Goal: Task Accomplishment & Management: Complete application form

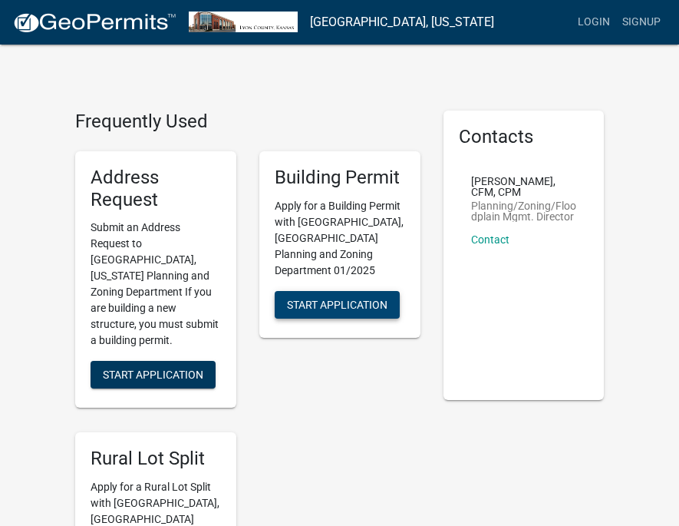
click at [338, 298] on span "Start Application" at bounding box center [337, 304] width 101 height 12
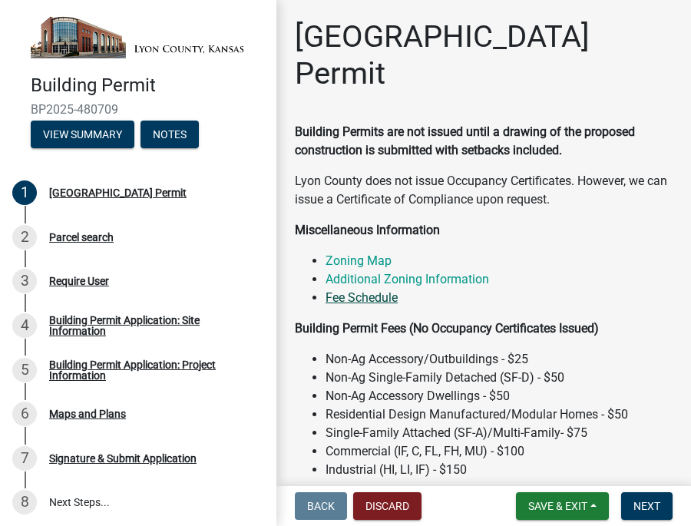
click at [361, 305] on link "Fee Schedule" at bounding box center [361, 297] width 72 height 15
click at [184, 187] on div "Lyon County Building Permit" at bounding box center [117, 192] width 137 height 11
click at [130, 191] on div "Lyon County Building Permit" at bounding box center [117, 192] width 137 height 11
click at [652, 508] on span "Next" at bounding box center [646, 505] width 27 height 12
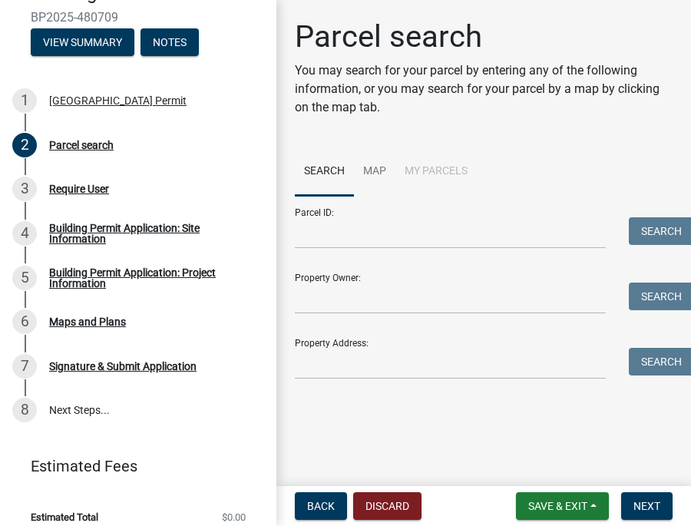
scroll to position [94, 0]
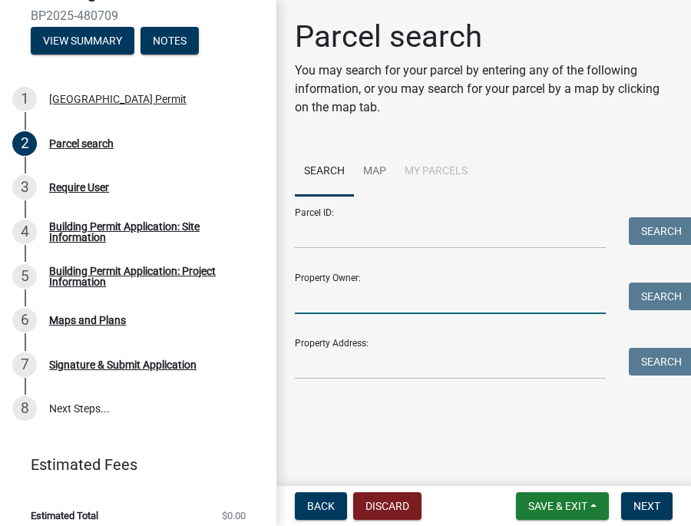
click at [341, 295] on input "Property Owner:" at bounding box center [450, 297] width 311 height 31
click at [373, 170] on link "Map" at bounding box center [374, 171] width 41 height 49
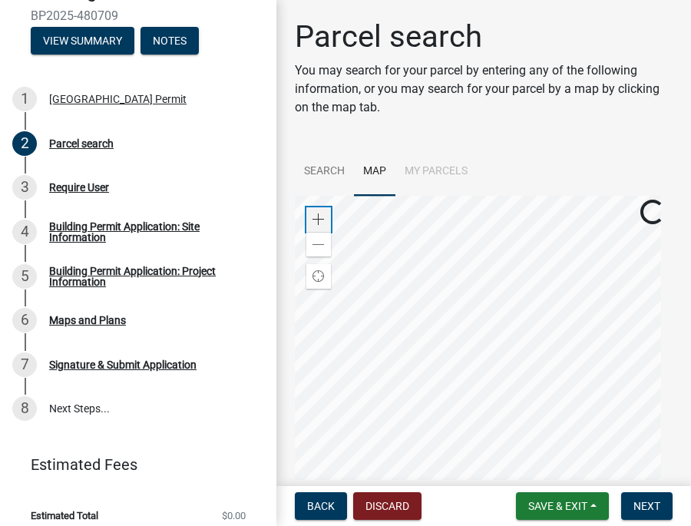
click at [315, 213] on div "Zoom in" at bounding box center [318, 219] width 25 height 25
click at [685, 514] on wm-app "Building Permit BP2025-480709 View Summary Notes 1 Lyon County Building Permit …" at bounding box center [345, 263] width 691 height 526
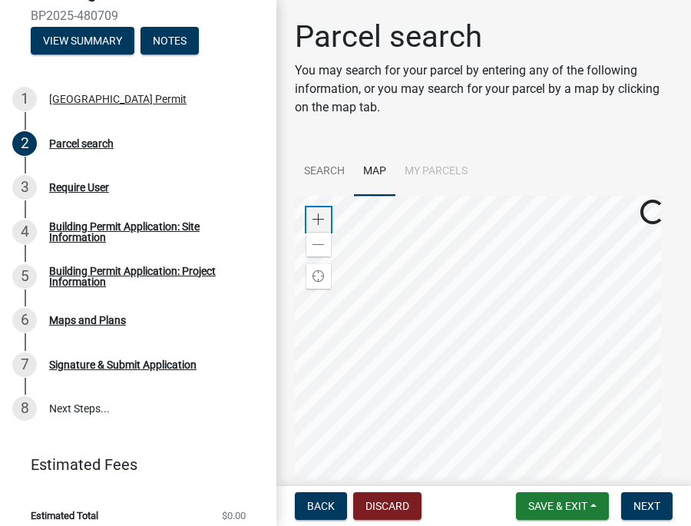
click at [317, 219] on span at bounding box center [318, 219] width 12 height 12
click at [424, 513] on wm-app "Building Permit BP2025-480709 View Summary Notes 1 Lyon County Building Permit …" at bounding box center [345, 263] width 691 height 526
click at [318, 166] on link "Search" at bounding box center [324, 171] width 59 height 49
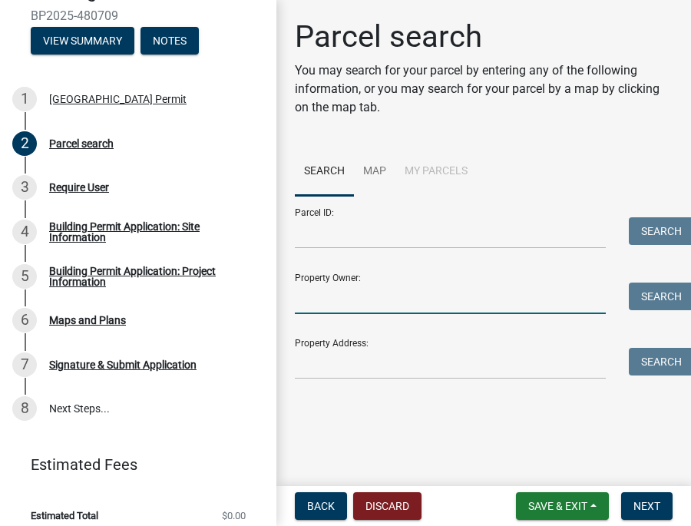
click at [320, 302] on input "Property Owner:" at bounding box center [450, 297] width 311 height 31
click at [311, 364] on input "Property Address:" at bounding box center [450, 363] width 311 height 31
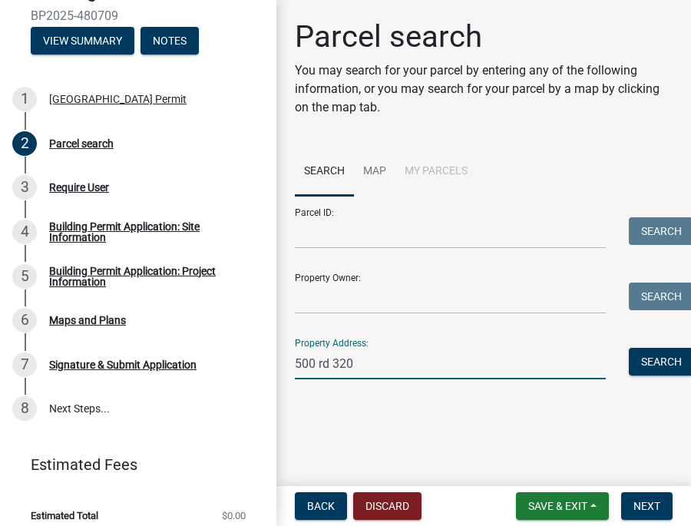
type input "500 rd 320"
click at [652, 364] on button "Search" at bounding box center [660, 362] width 65 height 28
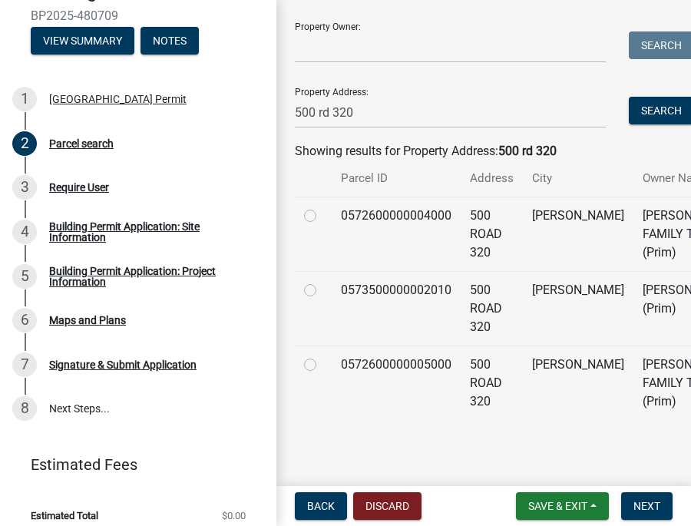
scroll to position [304, 0]
click at [322, 281] on label at bounding box center [322, 281] width 0 height 0
click at [322, 281] on input "radio" at bounding box center [327, 286] width 10 height 10
radio input "true"
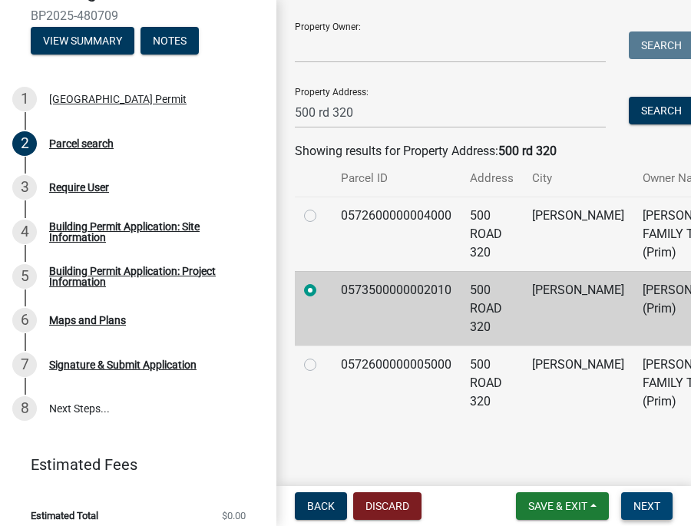
click at [651, 506] on span "Next" at bounding box center [646, 505] width 27 height 12
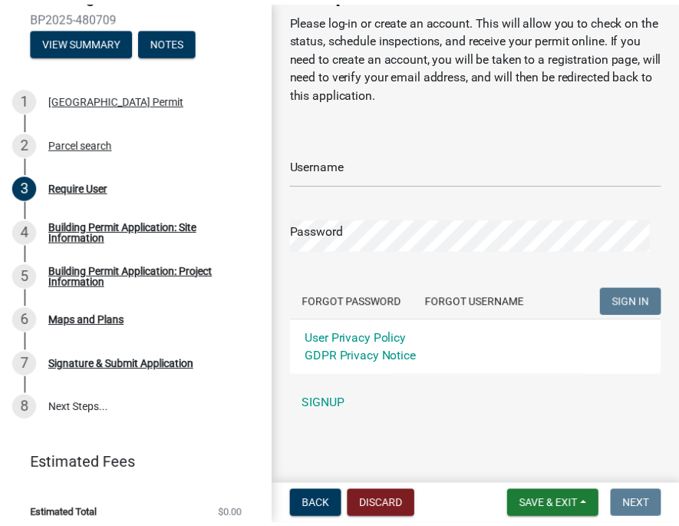
scroll to position [51, 0]
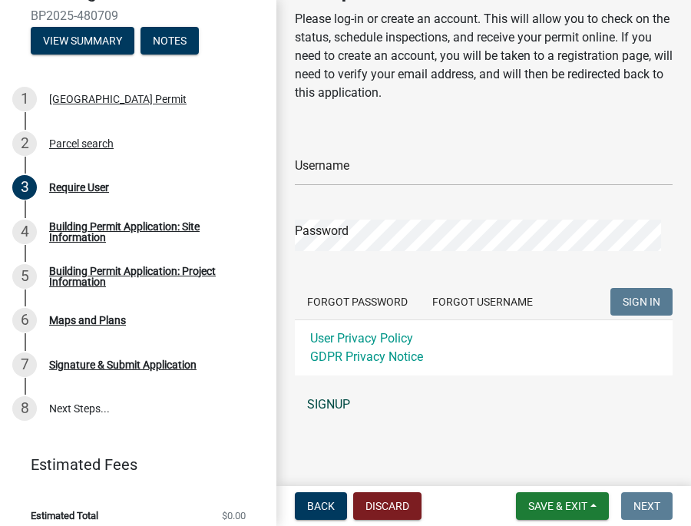
click at [316, 405] on link "SIGNUP" at bounding box center [483, 404] width 377 height 31
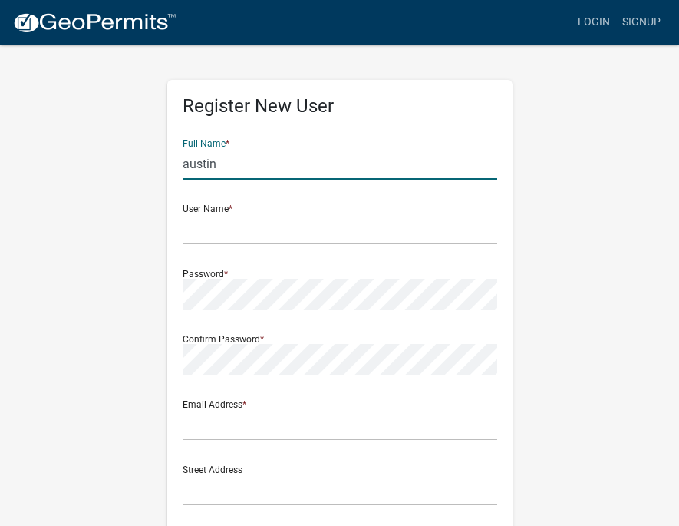
type input "austin"
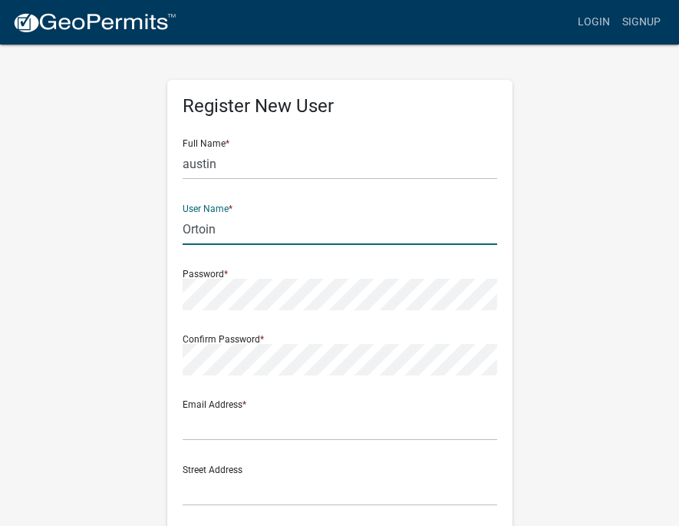
type input "Ortoin"
click at [188, 163] on input "austin" at bounding box center [340, 163] width 315 height 31
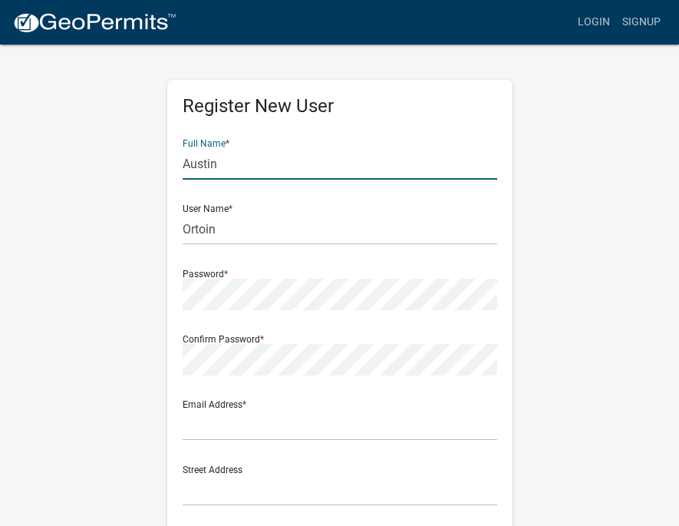
type input "Austin"
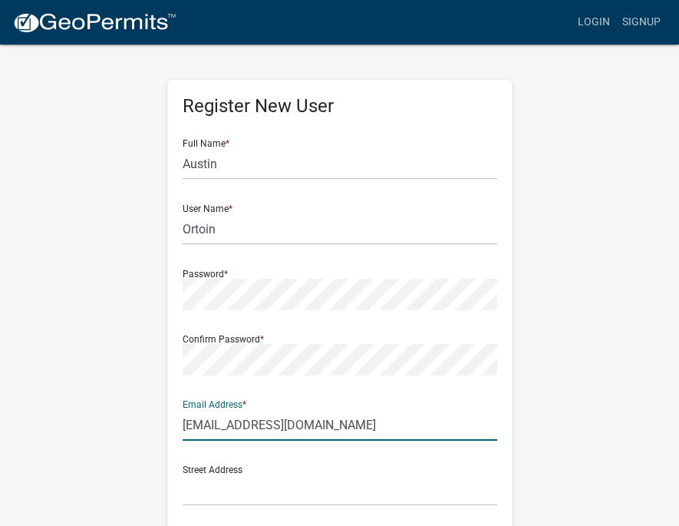
type input "austinortonconstruction@gmail.com"
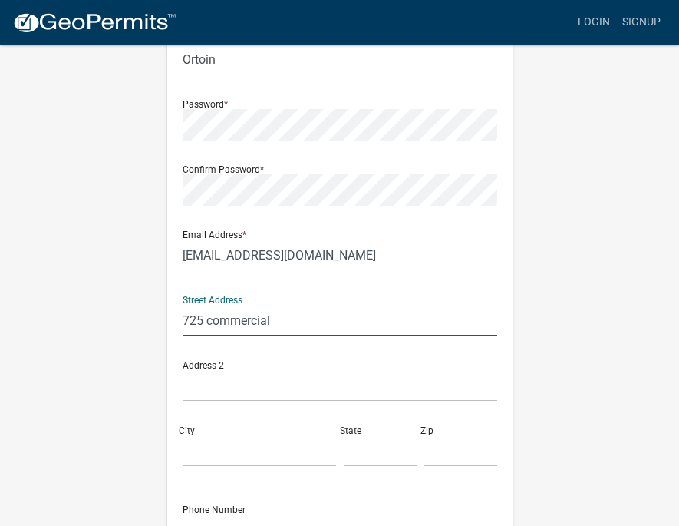
scroll to position [186, 0]
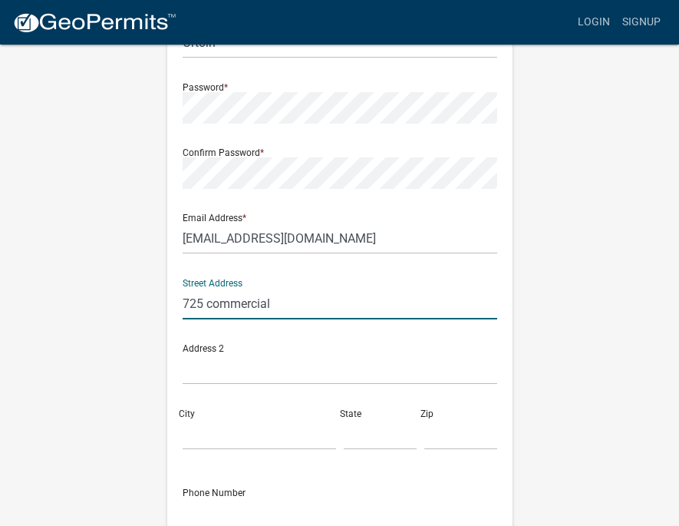
type input "725 commercial"
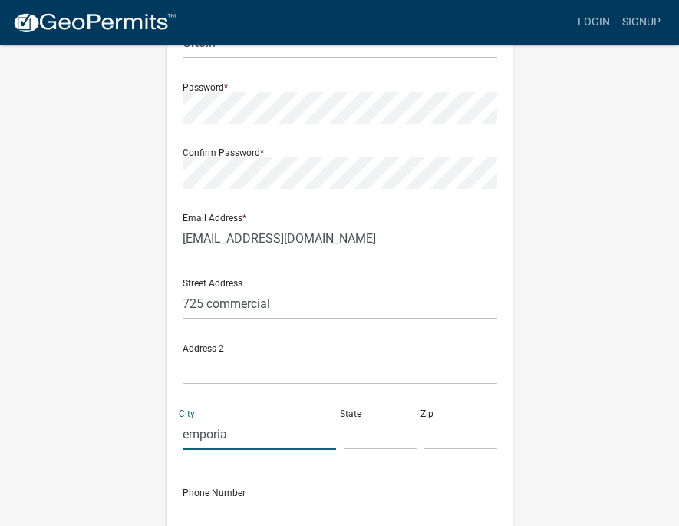
type input "emporia"
click at [370, 438] on input "text" at bounding box center [380, 433] width 73 height 31
type input "ks"
click at [457, 444] on input "text" at bounding box center [460, 433] width 73 height 31
type input "66801"
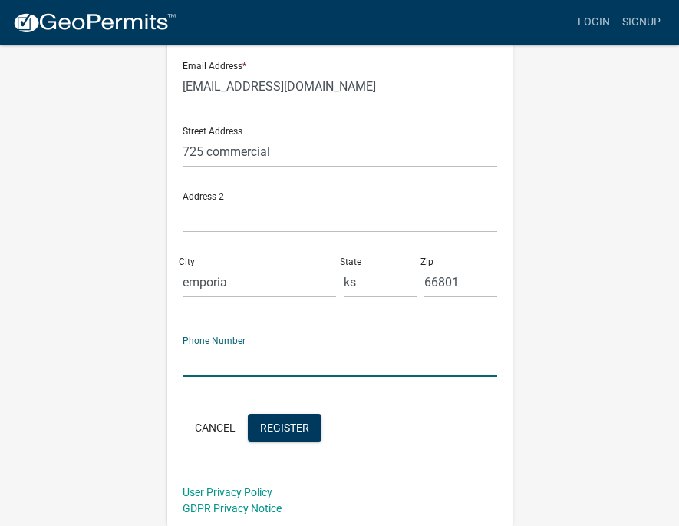
scroll to position [338, 0]
type input "6207947948"
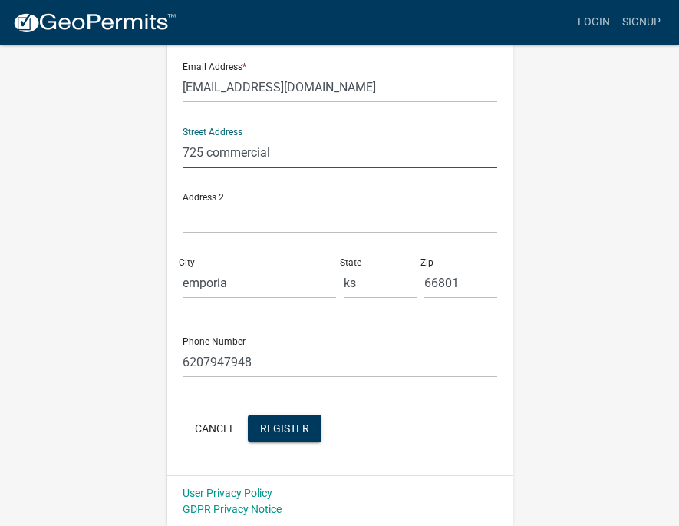
drag, startPoint x: 275, startPoint y: 150, endPoint x: 175, endPoint y: 157, distance: 100.0
click at [174, 157] on div "Register New User Full Name * Austin User Name * Ortoin Password * Confirm Pass…" at bounding box center [339, 108] width 345 height 733
type input "966 rd 220"
click at [292, 430] on span "Register" at bounding box center [284, 427] width 49 height 12
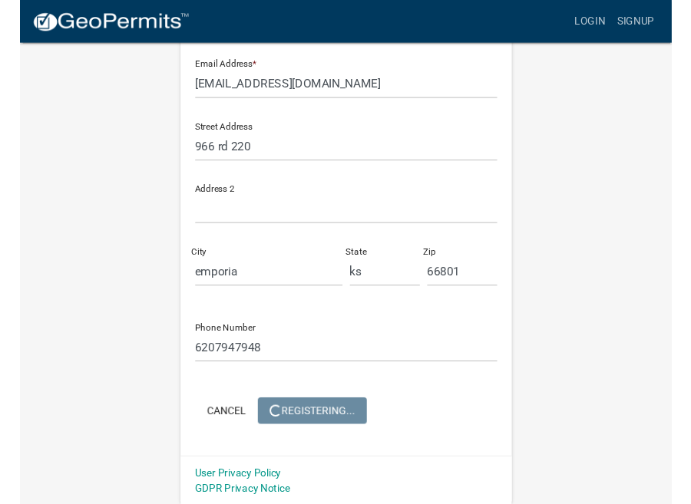
scroll to position [0, 0]
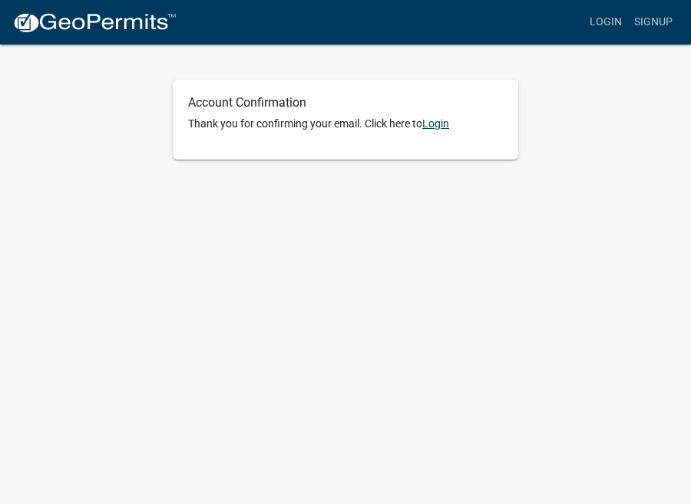
click at [443, 123] on link "Login" at bounding box center [435, 123] width 27 height 12
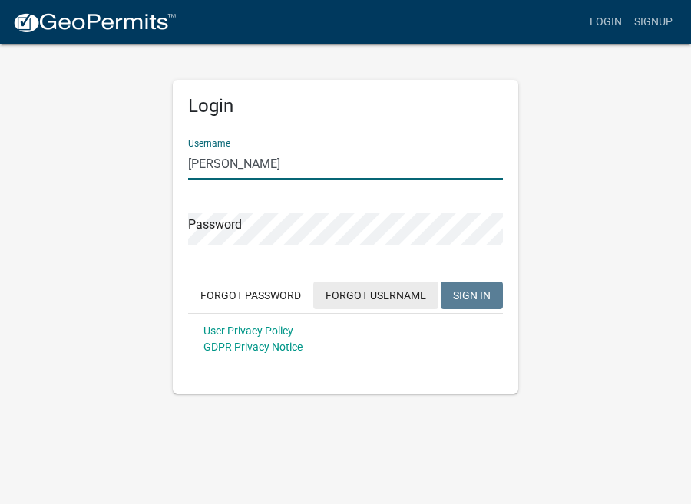
type input "austin orton"
click at [377, 298] on button "Forgot Username" at bounding box center [375, 296] width 125 height 28
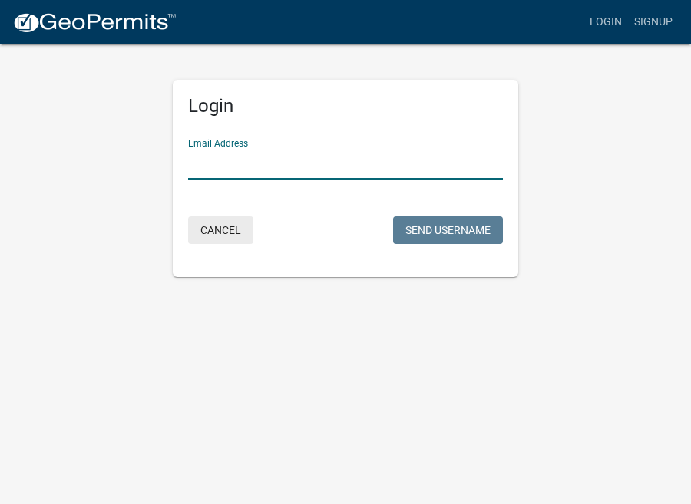
click at [225, 224] on form "Email Address Cancel Send Username" at bounding box center [345, 187] width 315 height 121
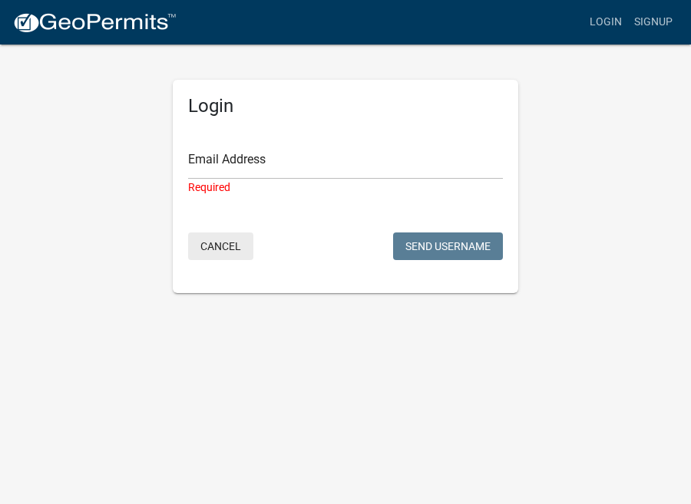
click at [220, 245] on button "Cancel" at bounding box center [220, 246] width 65 height 28
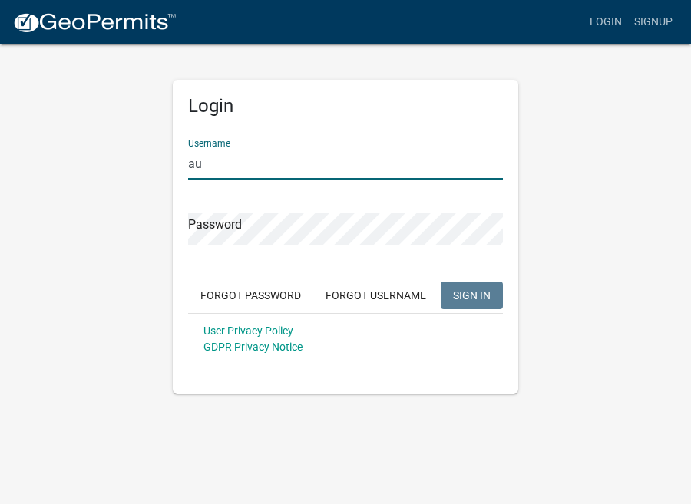
type input "a"
type input "austinortonconstruction@gmail.com"
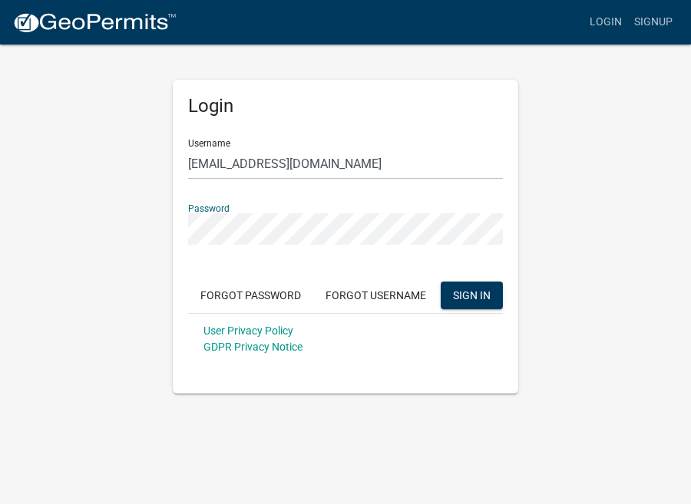
click at [471, 295] on button "SIGN IN" at bounding box center [471, 296] width 62 height 28
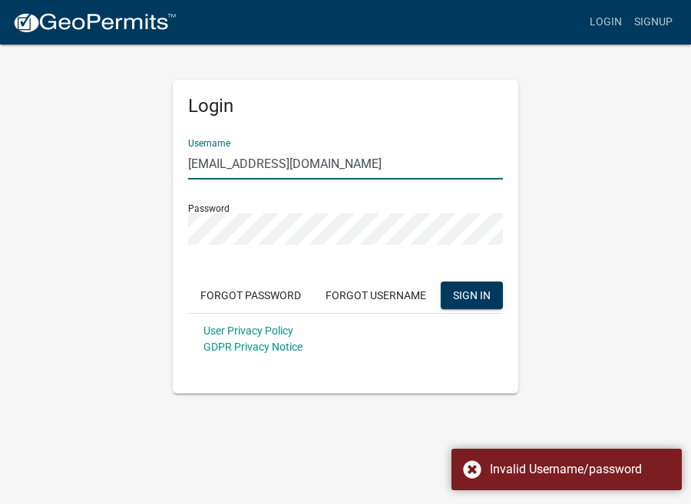
drag, startPoint x: 404, startPoint y: 166, endPoint x: 187, endPoint y: 164, distance: 216.4
click at [187, 164] on div "Login Username austinortonconstruction@gmail.com Password Forgot Password Forgo…" at bounding box center [345, 237] width 345 height 314
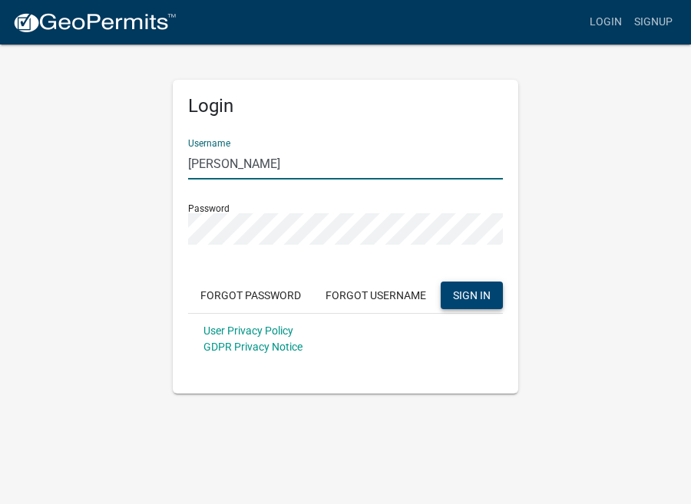
click at [445, 286] on button "SIGN IN" at bounding box center [471, 296] width 62 height 28
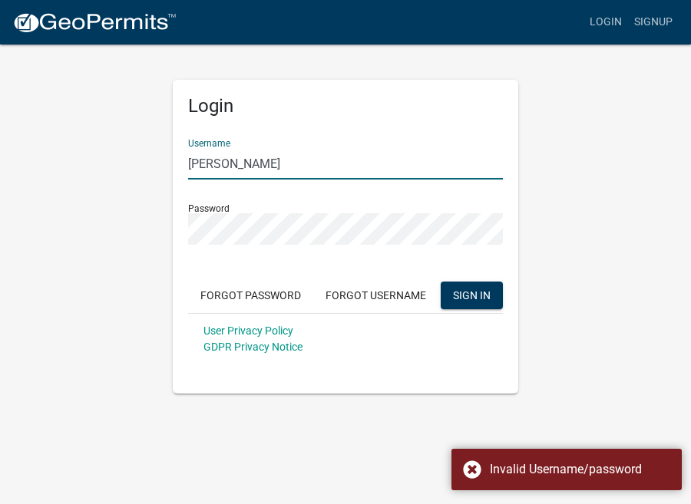
drag, startPoint x: 275, startPoint y: 168, endPoint x: 152, endPoint y: 180, distance: 123.4
click at [150, 181] on div "Login Username austin orton Password Forgot Password Forgot Username SIGN IN Us…" at bounding box center [345, 218] width 552 height 351
type input "a"
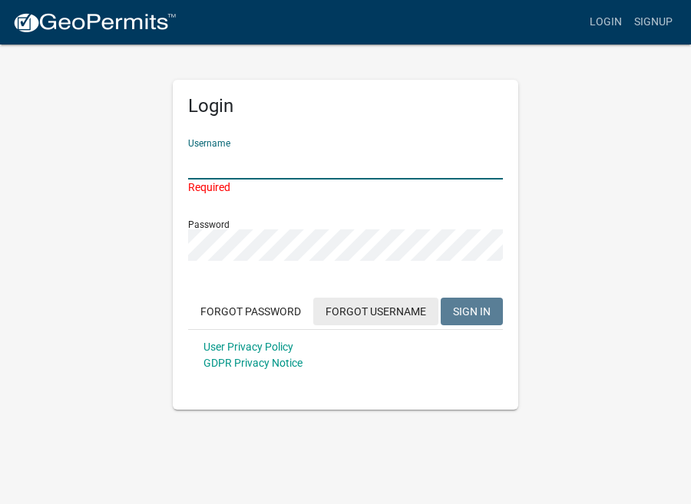
click at [376, 309] on button "Forgot Username" at bounding box center [375, 312] width 125 height 28
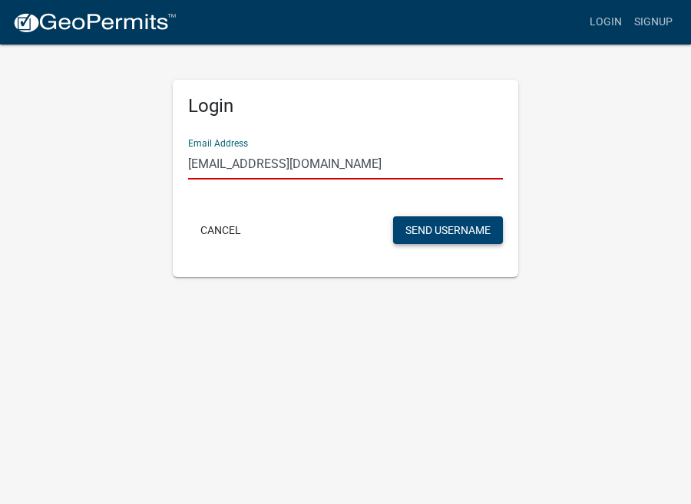
type input "austinortonconstruction@gmail.com"
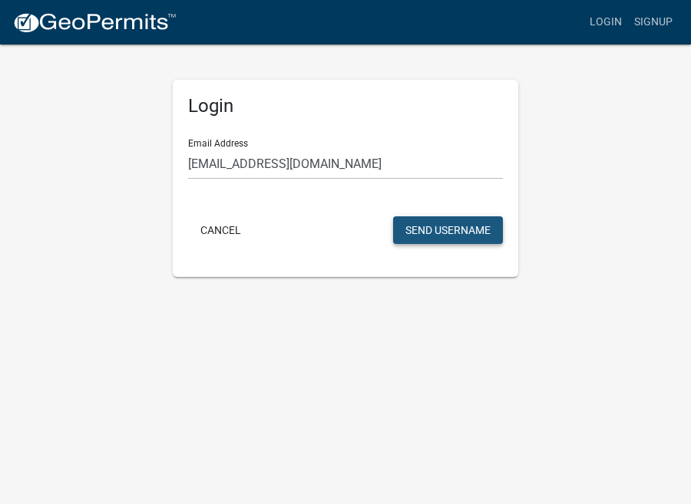
click at [458, 229] on button "Send Username" at bounding box center [448, 230] width 110 height 28
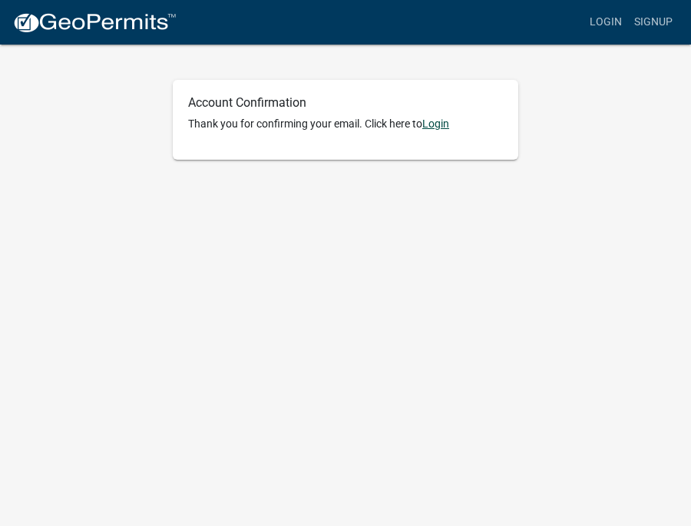
click at [436, 127] on link "Login" at bounding box center [435, 123] width 27 height 12
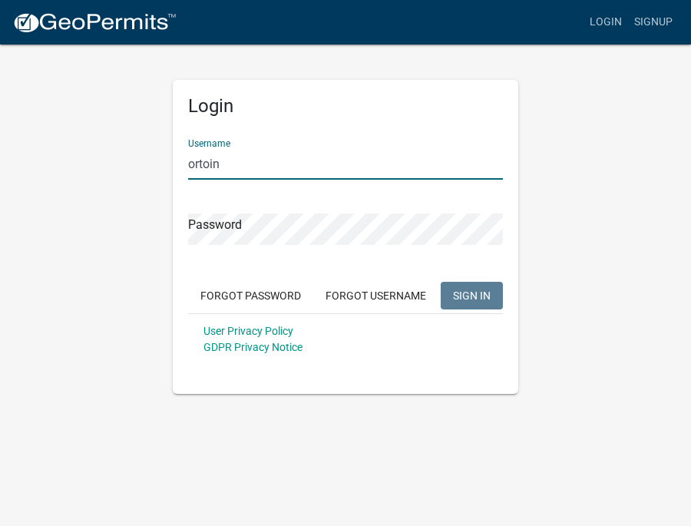
type input "ortoin"
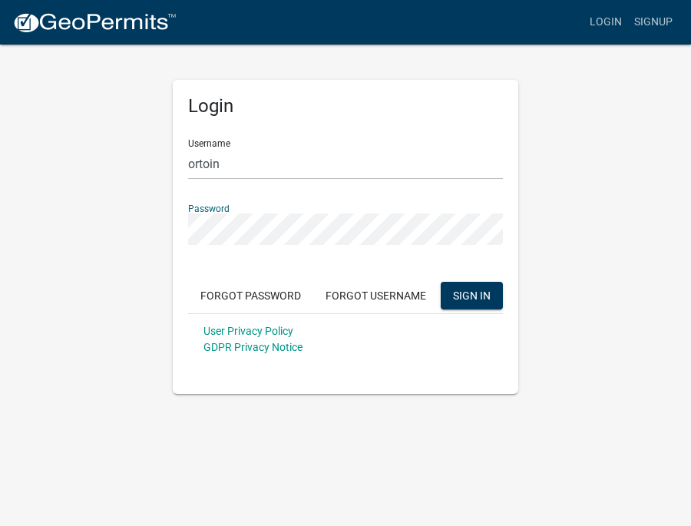
click at [471, 295] on button "SIGN IN" at bounding box center [471, 296] width 62 height 28
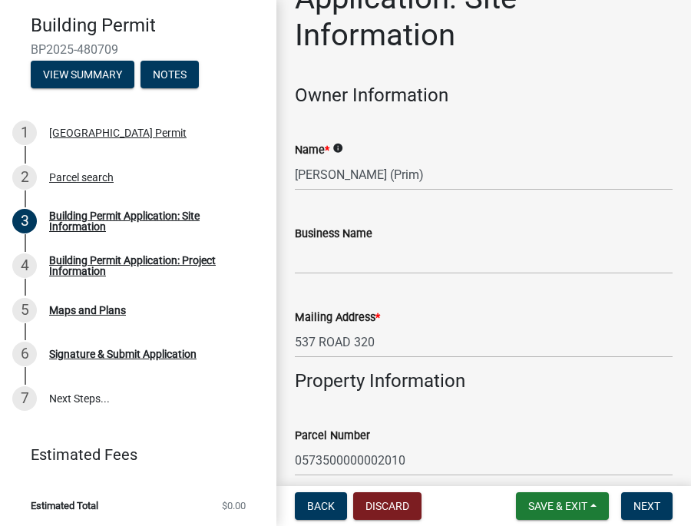
scroll to position [97, 0]
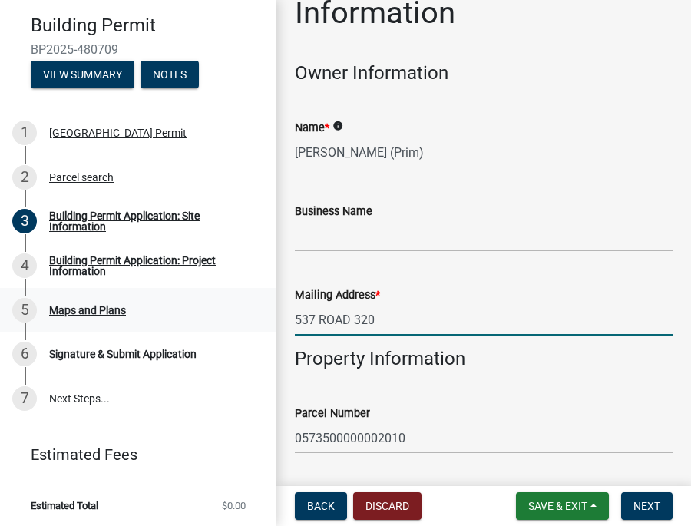
drag, startPoint x: 381, startPoint y: 314, endPoint x: 263, endPoint y: 315, distance: 117.4
click at [265, 314] on div "Building Permit BP2025-480709 View Summary Notes 1 Lyon County Building Permit …" at bounding box center [345, 263] width 691 height 526
type input "725 commercial emporia ks 66801"
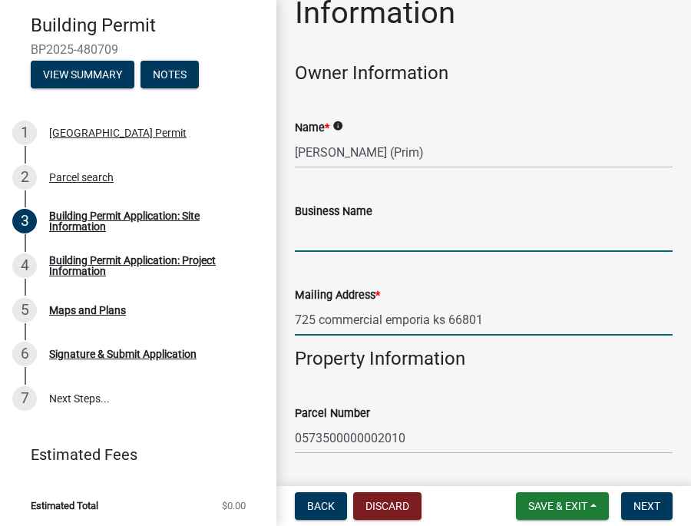
click at [335, 229] on input "Business Name" at bounding box center [483, 235] width 377 height 31
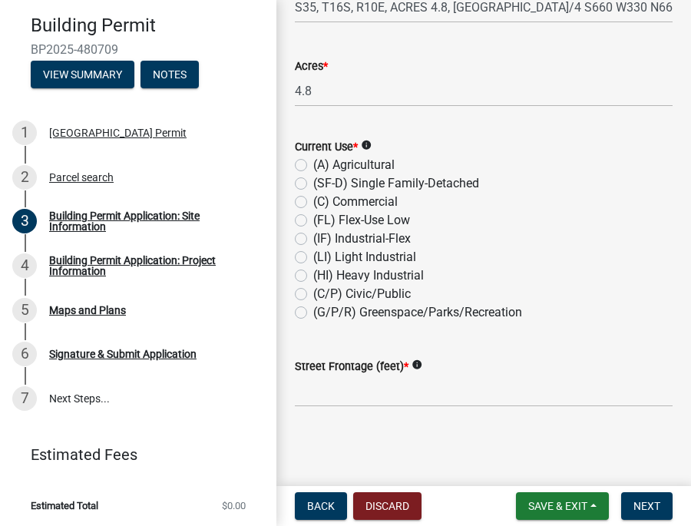
scroll to position [778, 0]
type input "Orton construction"
click at [313, 184] on label "(SF-D) Single Family-Detached" at bounding box center [396, 184] width 166 height 18
click at [313, 184] on input "(SF-D) Single Family-Detached" at bounding box center [318, 180] width 10 height 10
radio input "true"
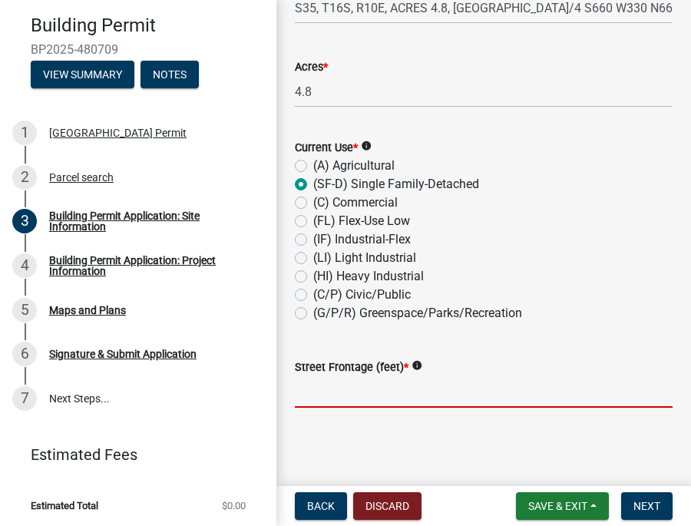
click at [331, 387] on input "text" at bounding box center [483, 391] width 377 height 31
type input "300"
click at [651, 510] on span "Next" at bounding box center [646, 505] width 27 height 12
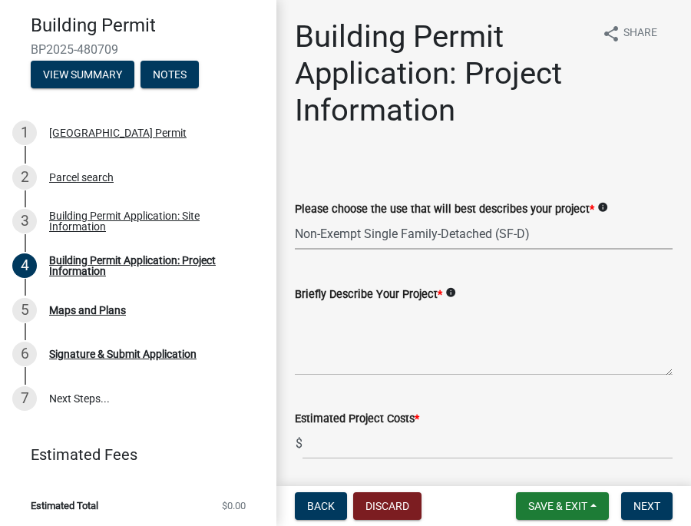
select select "443bc149-a562-434d-b67f-cb8befea0c8e"
click at [335, 365] on textarea "Briefly Describe Your Project *" at bounding box center [483, 339] width 377 height 72
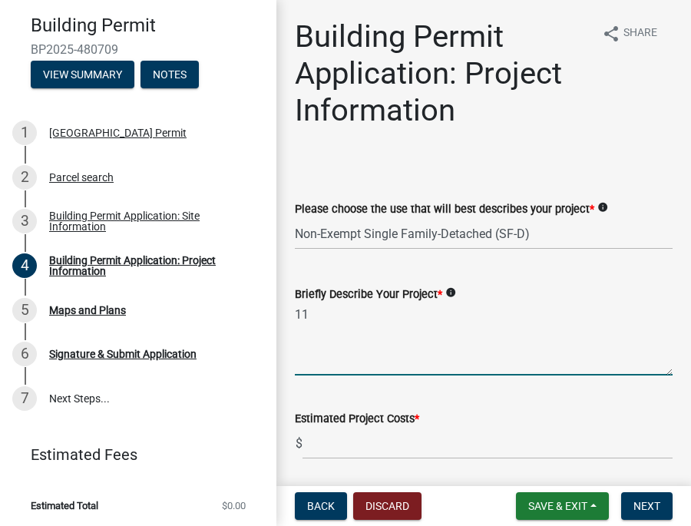
type textarea "1"
type textarea "small slab home"
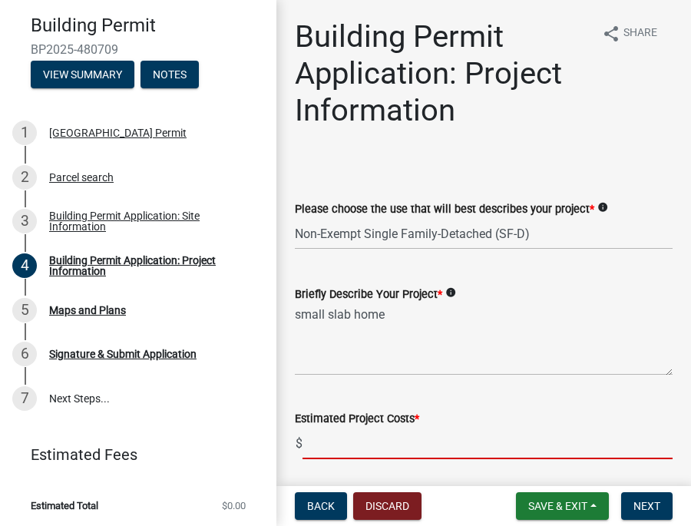
click at [338, 449] on input "text" at bounding box center [487, 442] width 370 height 31
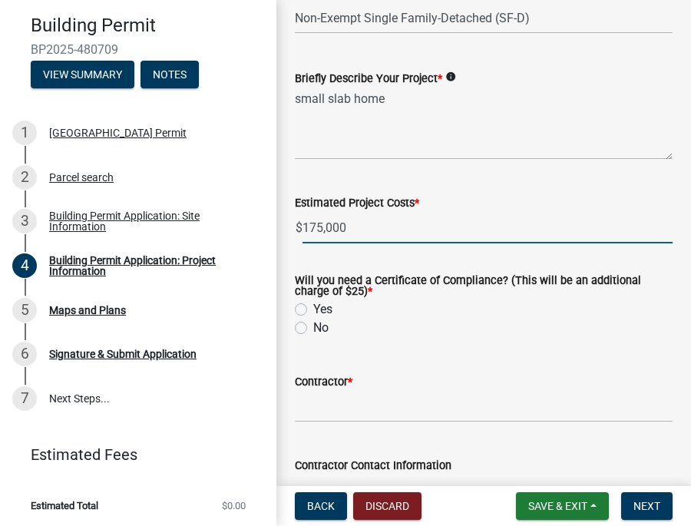
scroll to position [232, 0]
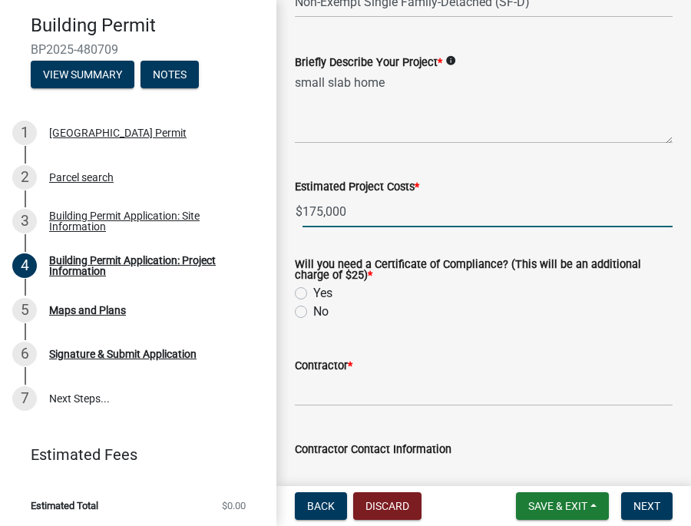
type input "175000.00"
click at [313, 312] on label "No" at bounding box center [320, 311] width 15 height 18
click at [313, 312] on input "No" at bounding box center [318, 307] width 10 height 10
radio input "true"
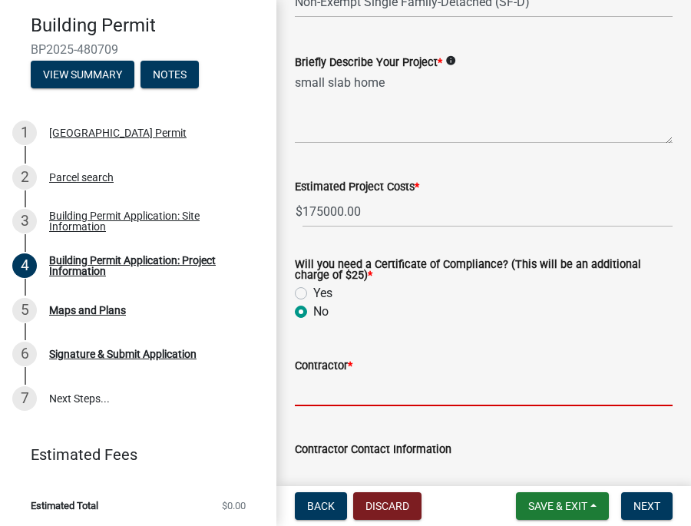
click at [319, 382] on input "Contractor *" at bounding box center [483, 389] width 377 height 31
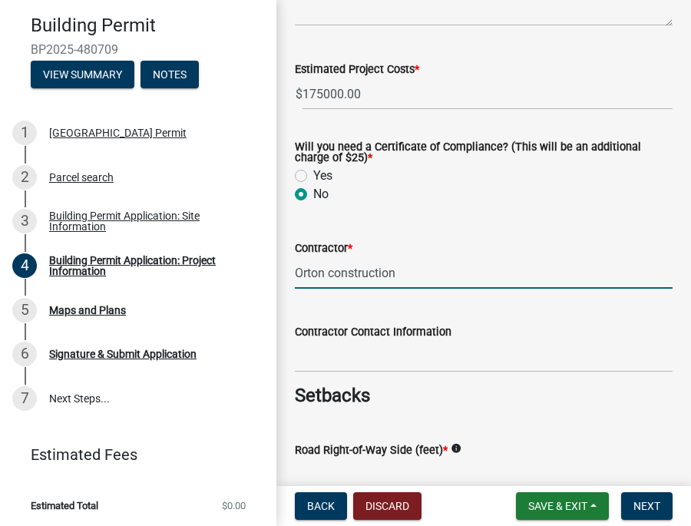
scroll to position [350, 0]
type input "Orton construction"
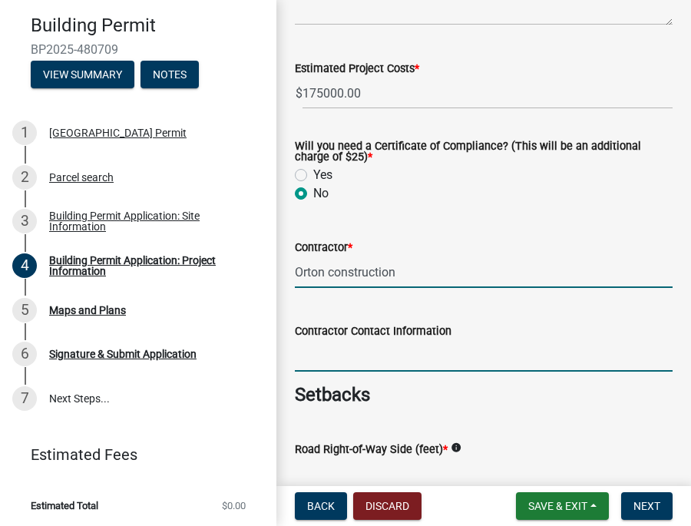
click at [350, 358] on input "Contractor Contact Information" at bounding box center [483, 355] width 377 height 31
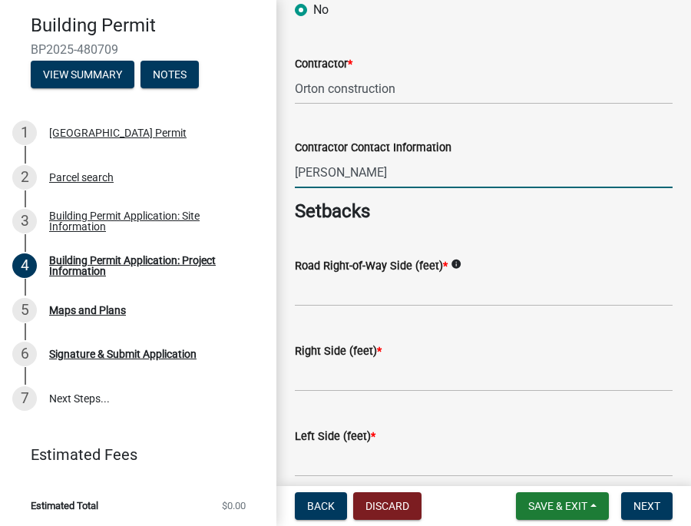
scroll to position [534, 0]
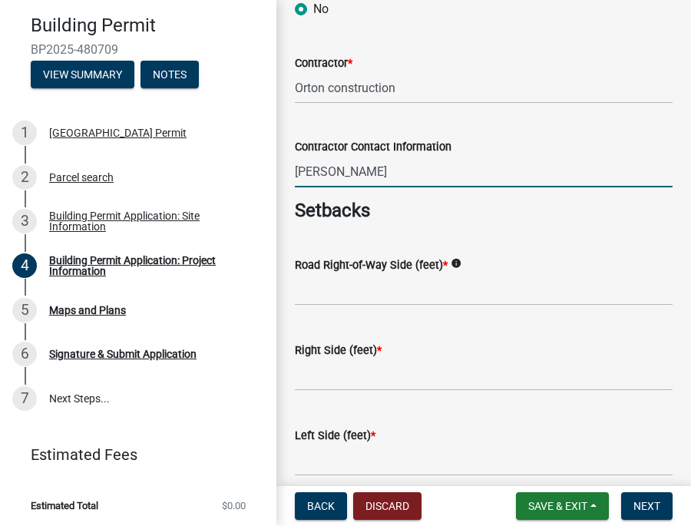
type input "Austin Orton"
click at [312, 285] on input "text" at bounding box center [483, 289] width 377 height 31
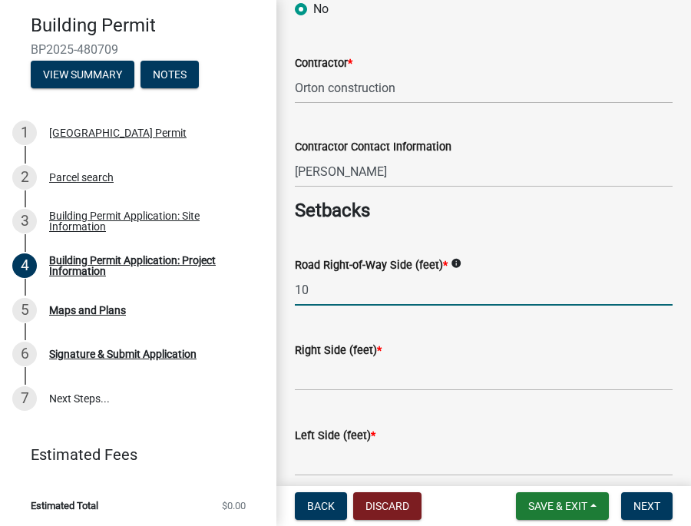
type input "1"
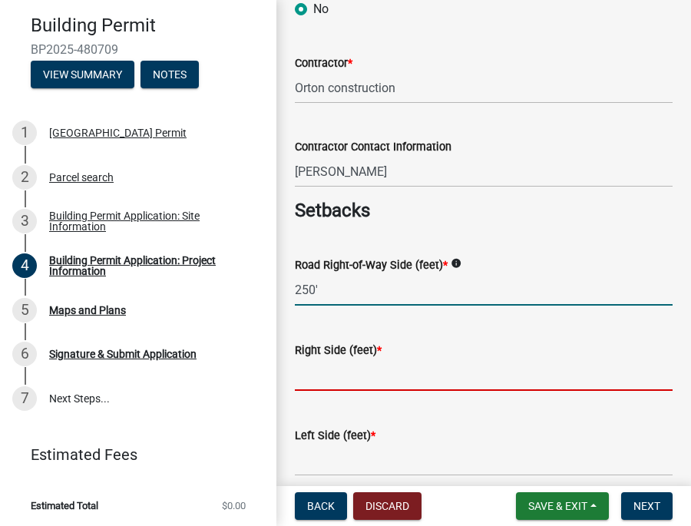
type input "250"
click at [312, 375] on input "text" at bounding box center [483, 374] width 377 height 31
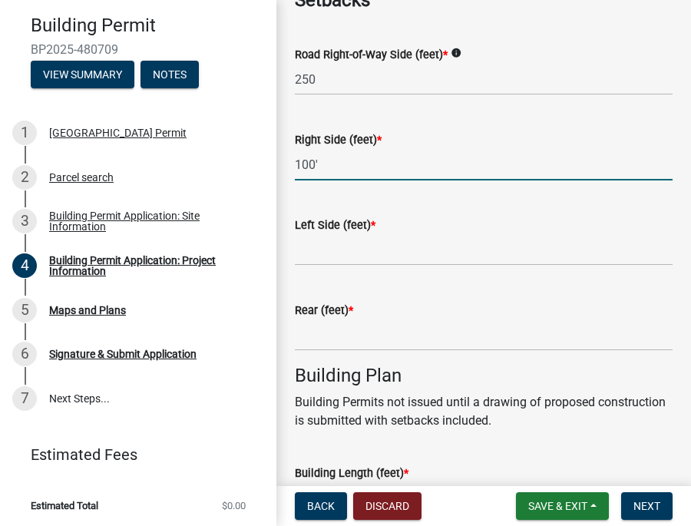
scroll to position [743, 0]
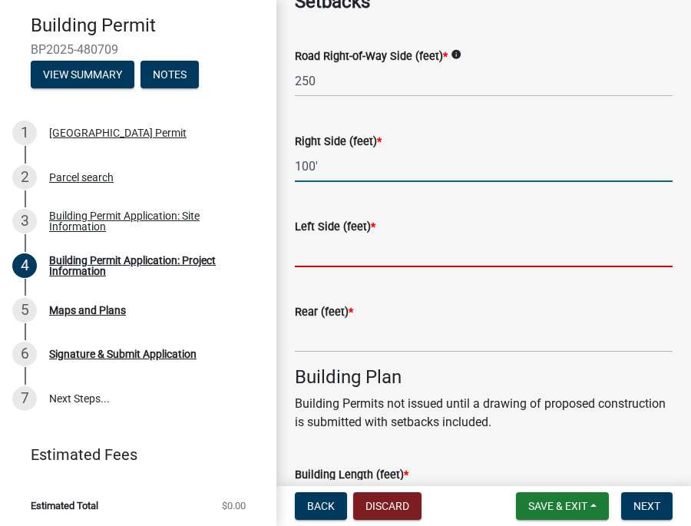
type input "100"
click at [317, 247] on input "text" at bounding box center [483, 251] width 377 height 31
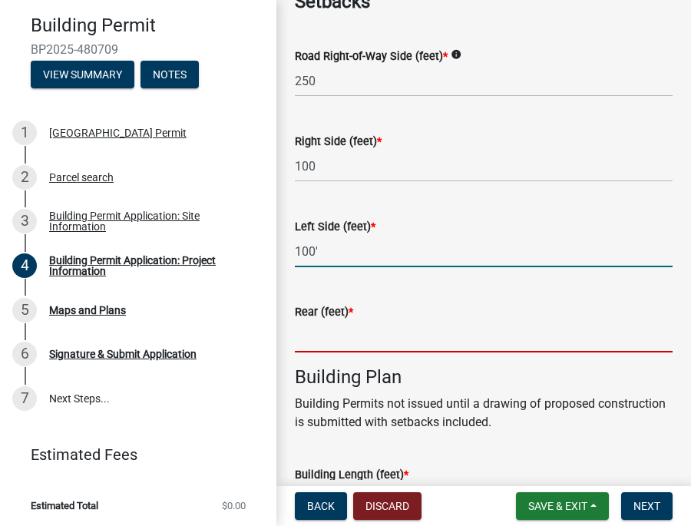
type input "100"
click at [312, 340] on input "text" at bounding box center [483, 336] width 377 height 31
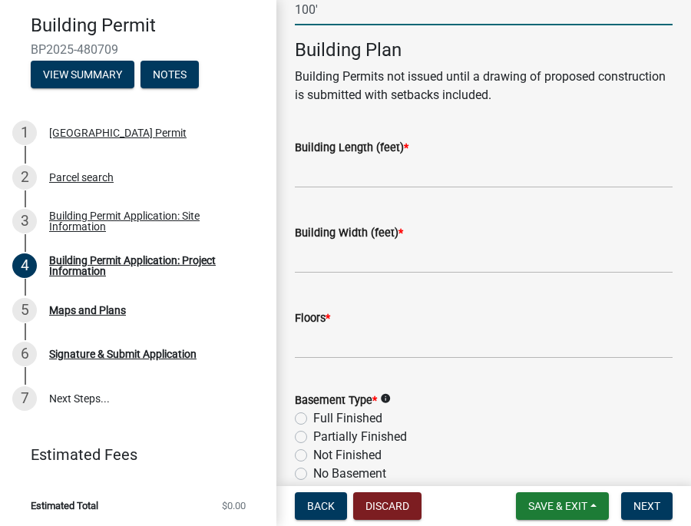
scroll to position [1043, 0]
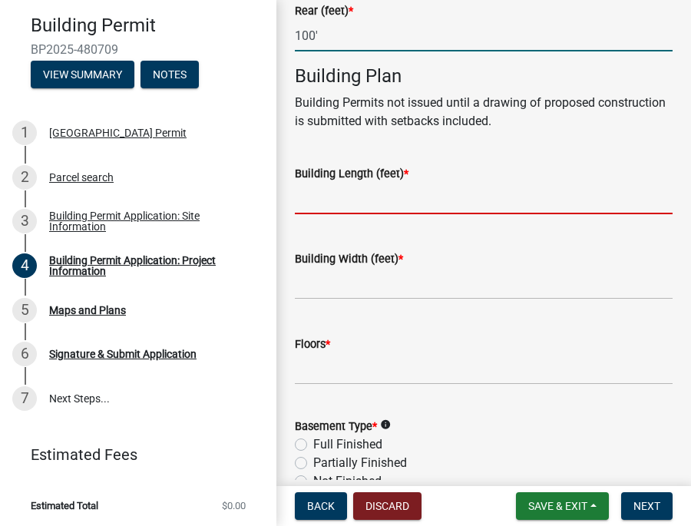
type input "100"
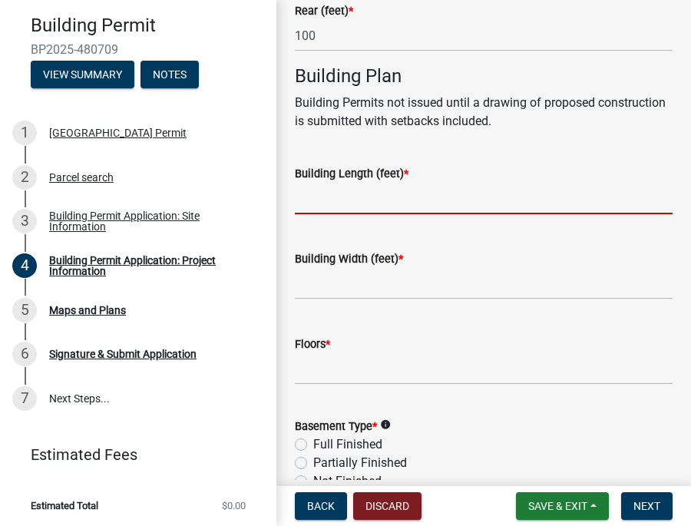
click at [330, 190] on input "text" at bounding box center [483, 198] width 377 height 31
type input "40"
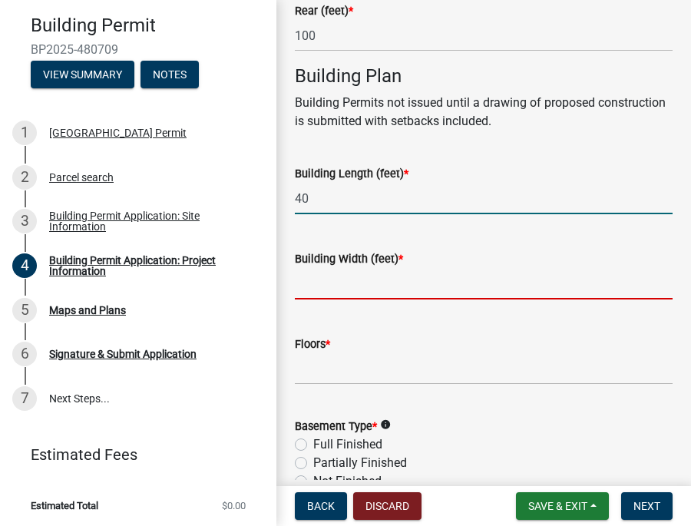
click at [364, 288] on input "text" at bounding box center [483, 283] width 377 height 31
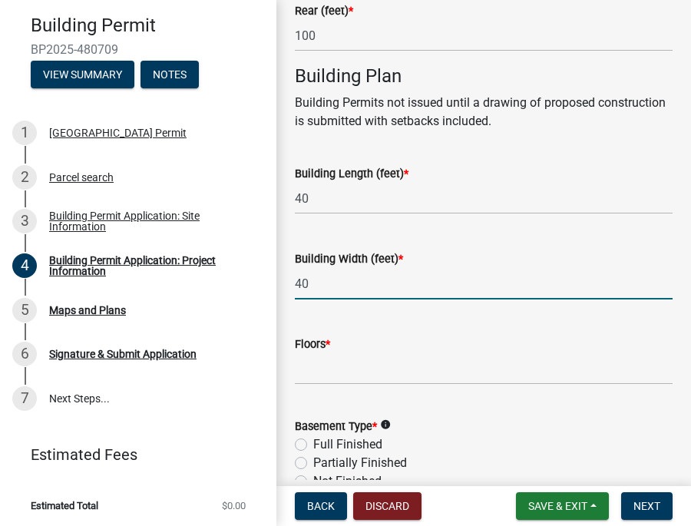
type input "40"
click at [355, 368] on input "text" at bounding box center [483, 368] width 377 height 31
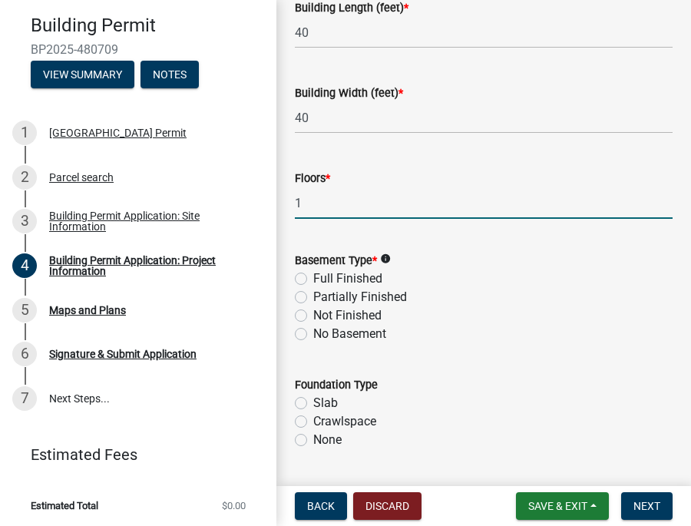
scroll to position [1210, 0]
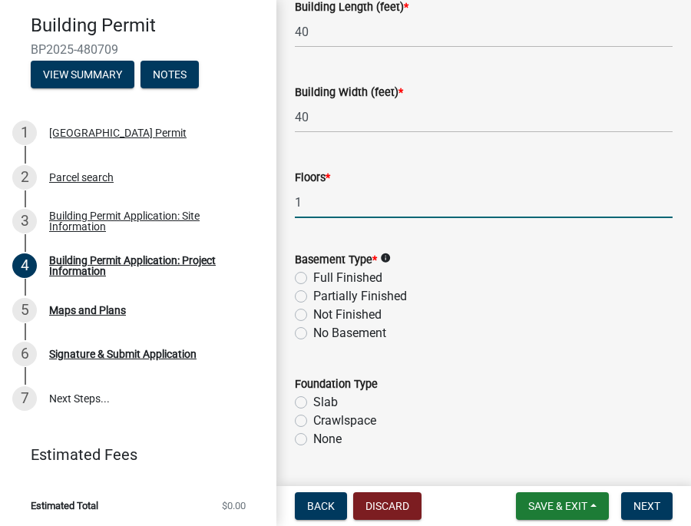
type input "1"
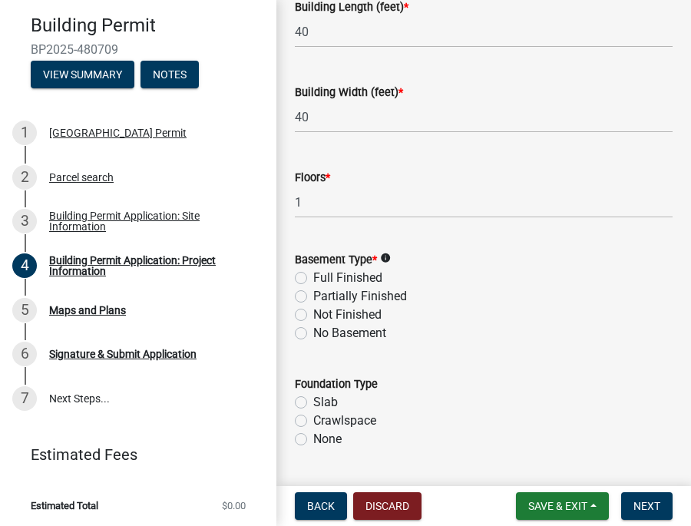
click at [313, 274] on label "Full Finished" at bounding box center [347, 278] width 69 height 18
click at [313, 274] on input "Full Finished" at bounding box center [318, 274] width 10 height 10
radio input "true"
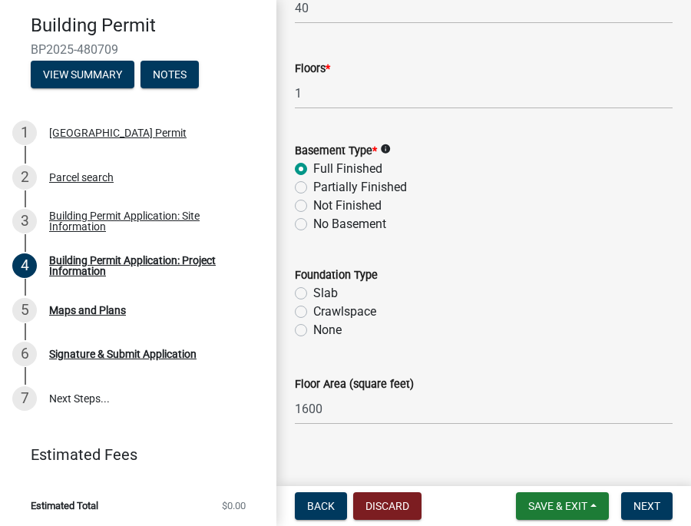
scroll to position [1324, 0]
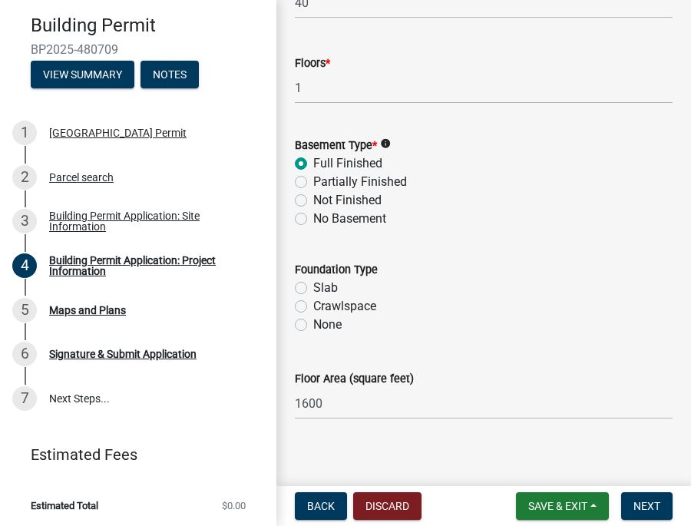
click at [313, 283] on label "Slab" at bounding box center [325, 288] width 25 height 18
click at [313, 283] on input "Slab" at bounding box center [318, 284] width 10 height 10
radio input "true"
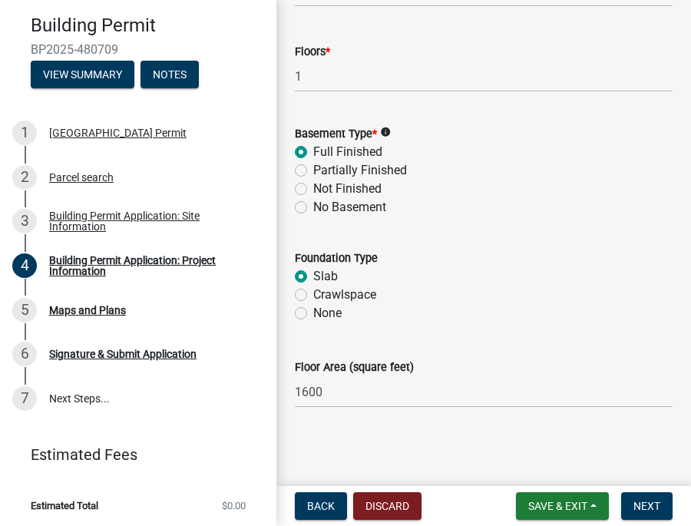
scroll to position [0, 0]
click at [642, 499] on span "Next" at bounding box center [646, 505] width 27 height 12
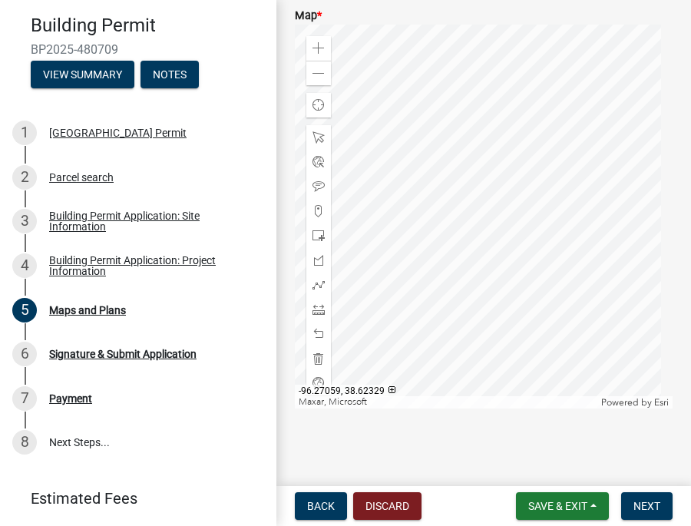
scroll to position [563, 0]
click at [319, 232] on span at bounding box center [318, 236] width 12 height 12
click at [385, 503] on button "Discard" at bounding box center [387, 506] width 68 height 28
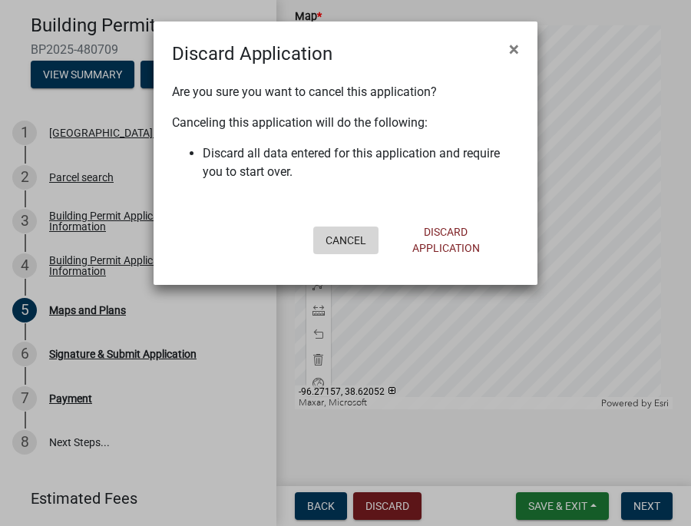
click at [345, 242] on button "Cancel" at bounding box center [345, 240] width 65 height 28
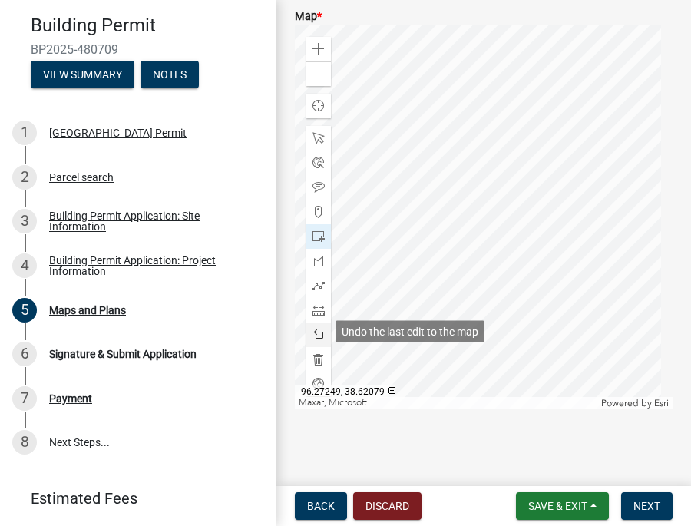
click at [319, 328] on span at bounding box center [318, 334] width 12 height 12
click at [320, 323] on div at bounding box center [318, 334] width 25 height 25
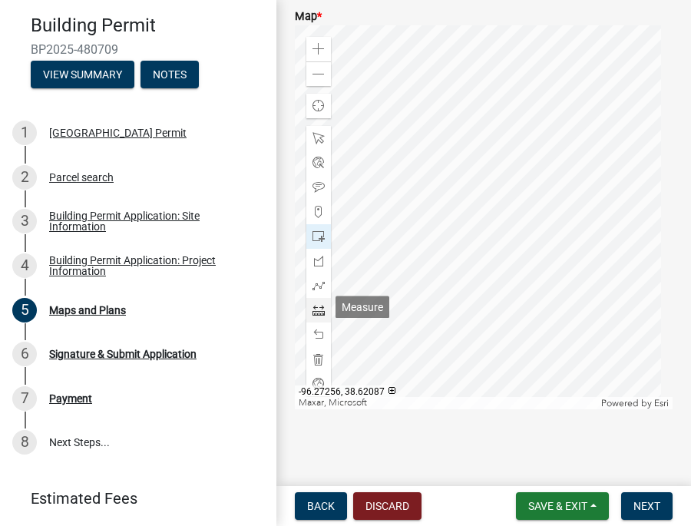
click at [318, 304] on span at bounding box center [318, 310] width 12 height 12
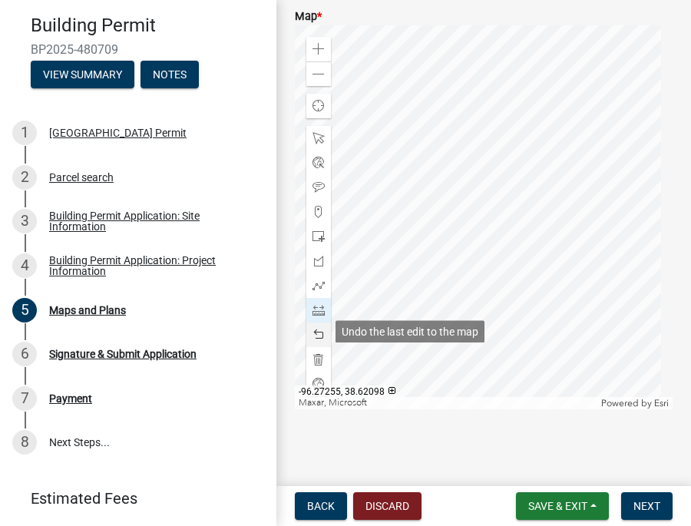
click at [320, 328] on span at bounding box center [318, 334] width 12 height 12
click at [319, 328] on span at bounding box center [318, 334] width 12 height 12
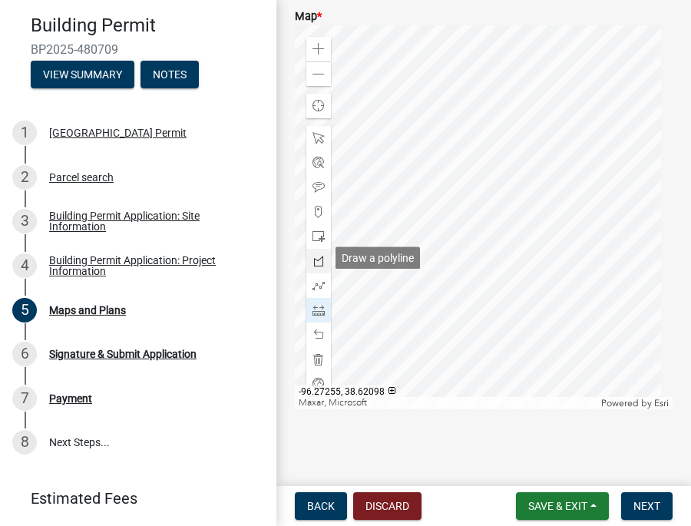
click at [314, 258] on span at bounding box center [318, 261] width 12 height 12
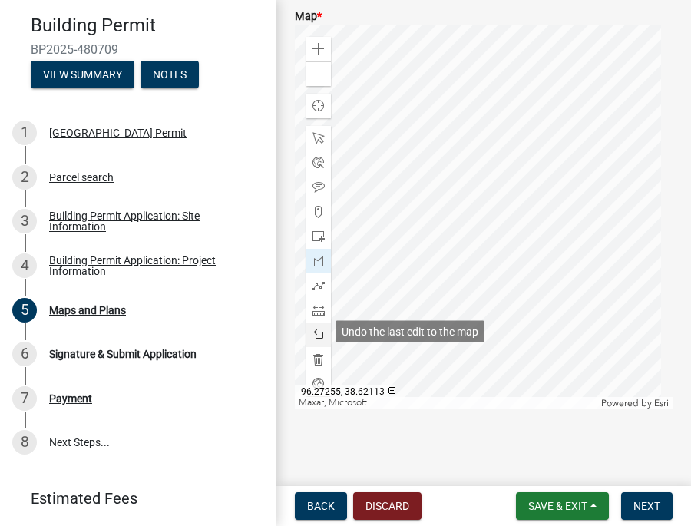
click at [321, 331] on span at bounding box center [318, 334] width 12 height 12
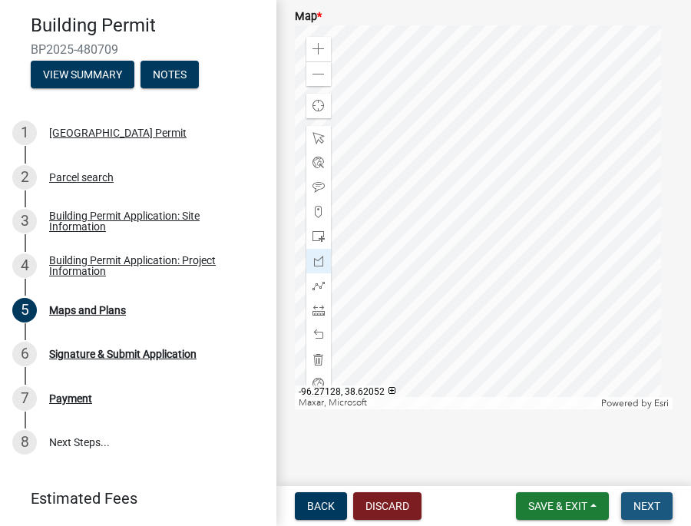
click at [653, 503] on span "Next" at bounding box center [646, 505] width 27 height 12
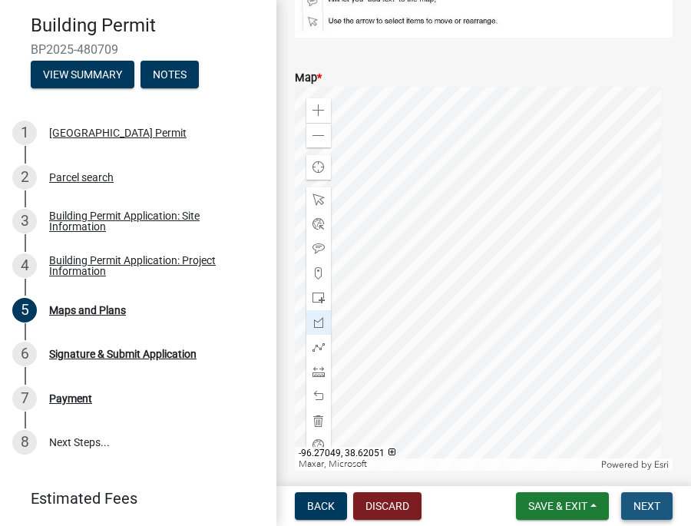
click at [648, 513] on button "Next" at bounding box center [646, 506] width 51 height 28
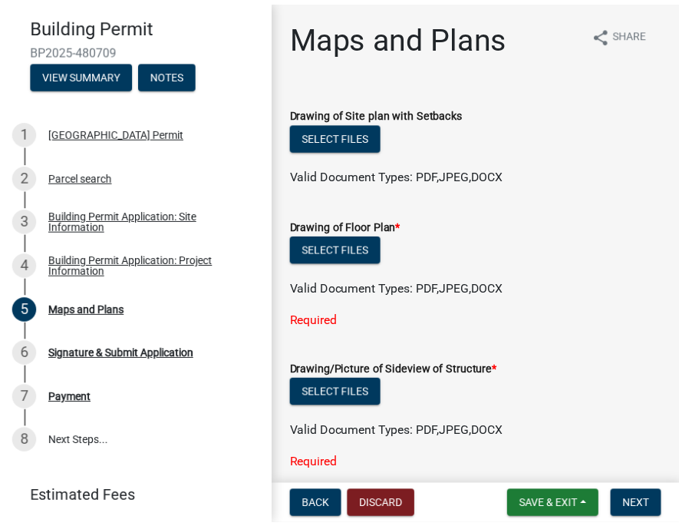
scroll to position [0, 0]
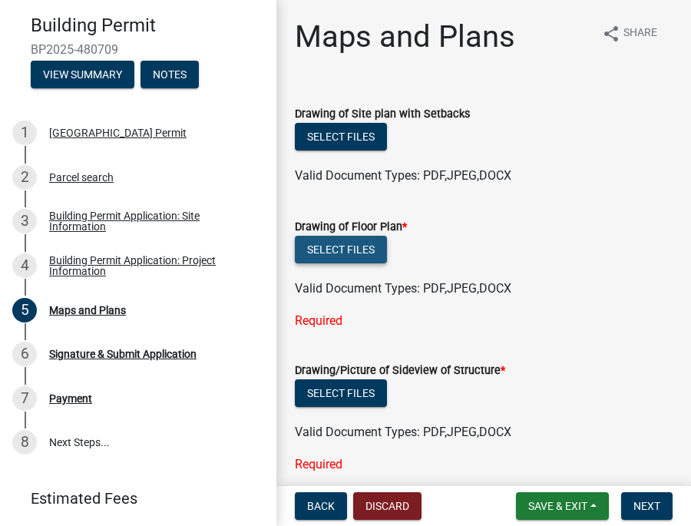
click at [343, 249] on button "Select files" at bounding box center [341, 250] width 92 height 28
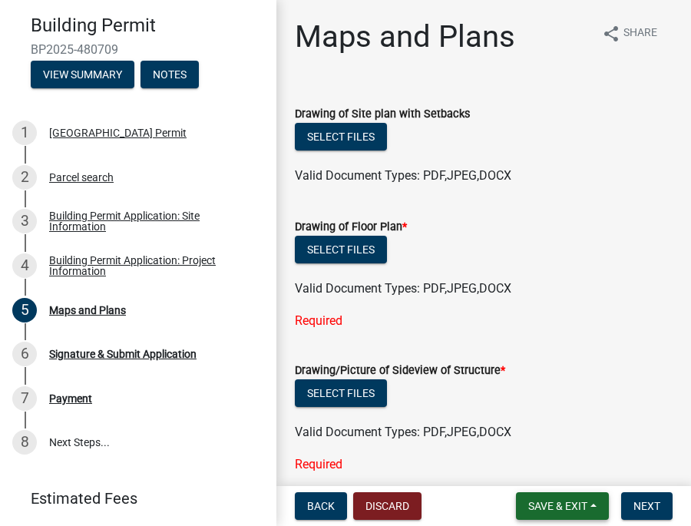
click at [552, 507] on span "Save & Exit" at bounding box center [557, 505] width 59 height 12
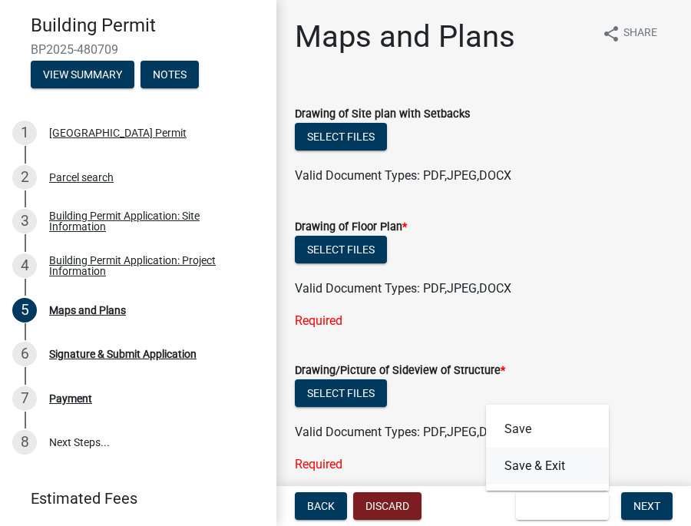
click at [537, 467] on button "Save & Exit" at bounding box center [547, 465] width 123 height 37
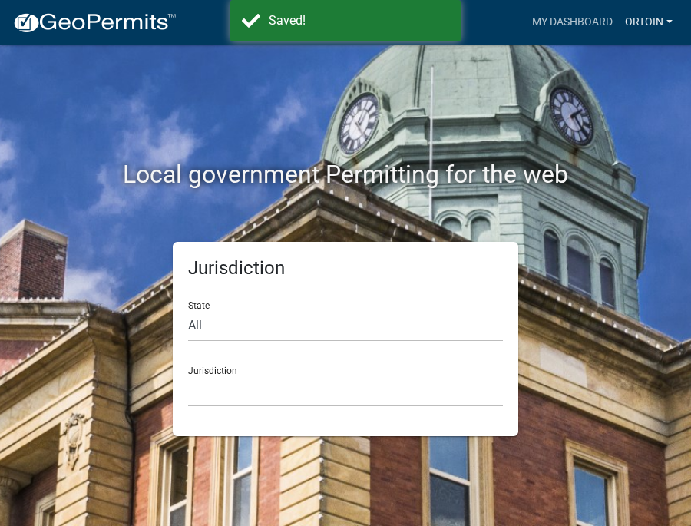
click at [649, 25] on link "Ortoin" at bounding box center [648, 22] width 60 height 29
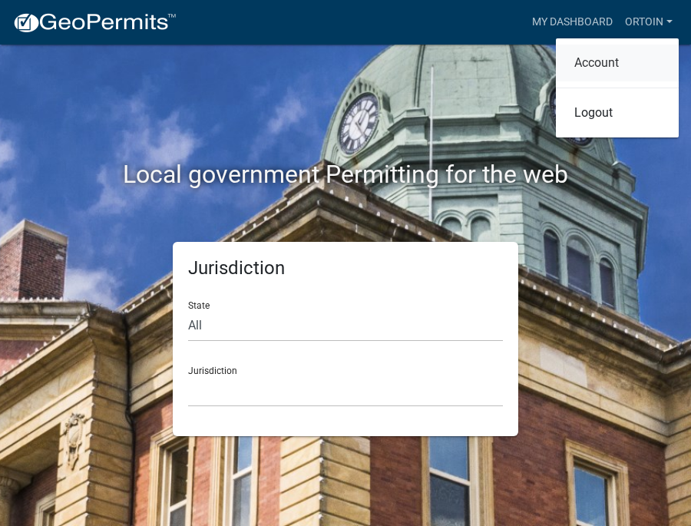
click at [611, 61] on link "Account" at bounding box center [616, 63] width 123 height 37
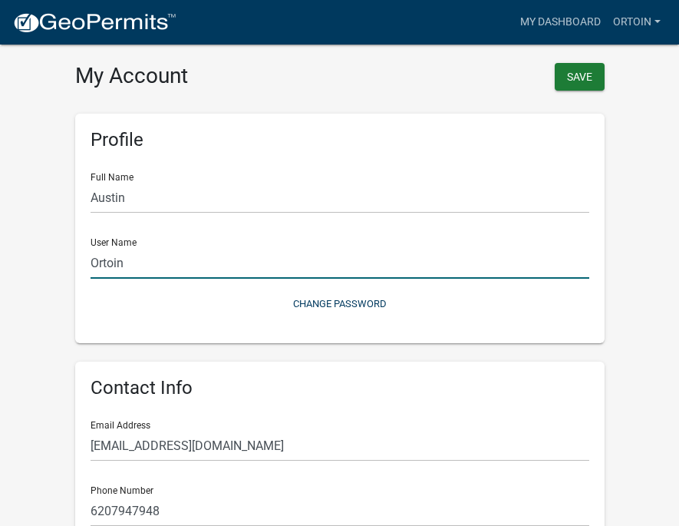
click at [128, 265] on input "Ortoin" at bounding box center [340, 262] width 499 height 31
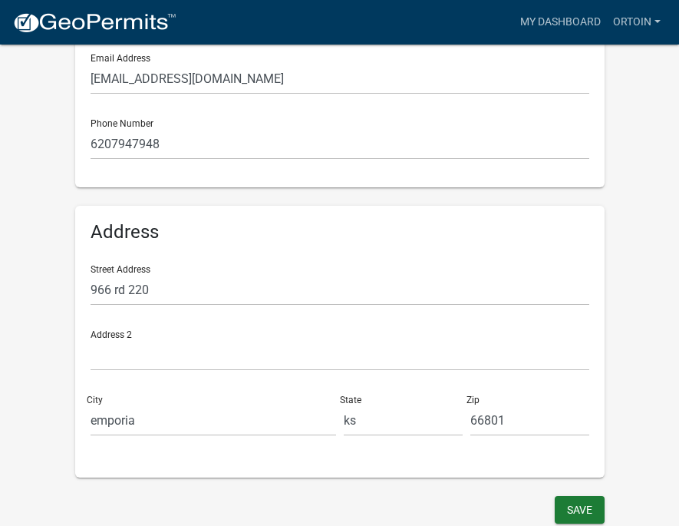
scroll to position [365, 0]
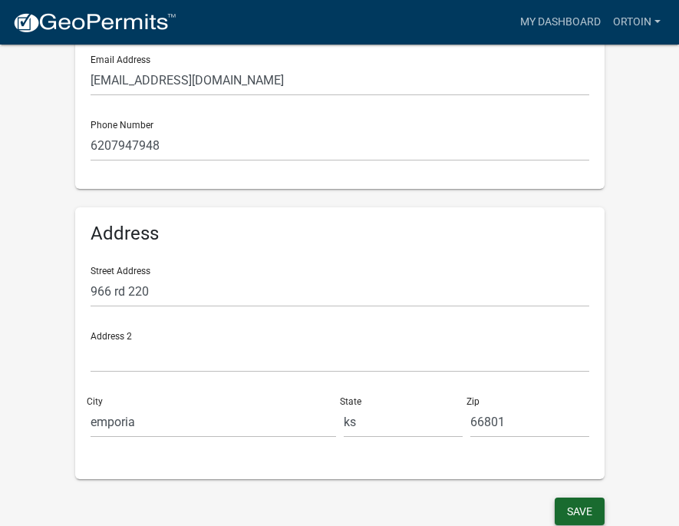
type input "Orton"
click at [583, 505] on button "Save" at bounding box center [580, 511] width 50 height 28
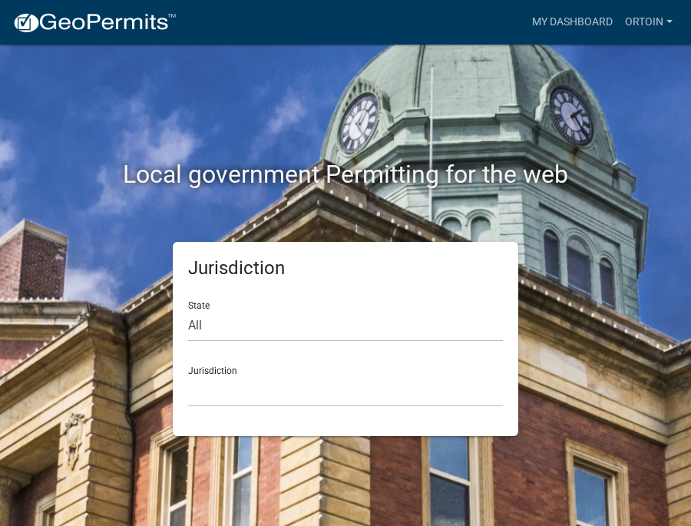
click at [209, 372] on div "Jurisdiction Custer County, Colorado Carroll County, Georgia Cook County, Georg…" at bounding box center [345, 380] width 315 height 53
select select "[US_STATE]"
click at [201, 358] on div "Jurisdiction Lyon County, Kansas" at bounding box center [345, 380] width 315 height 53
click at [202, 368] on div "Jurisdiction Lyon County, Kansas" at bounding box center [345, 380] width 315 height 53
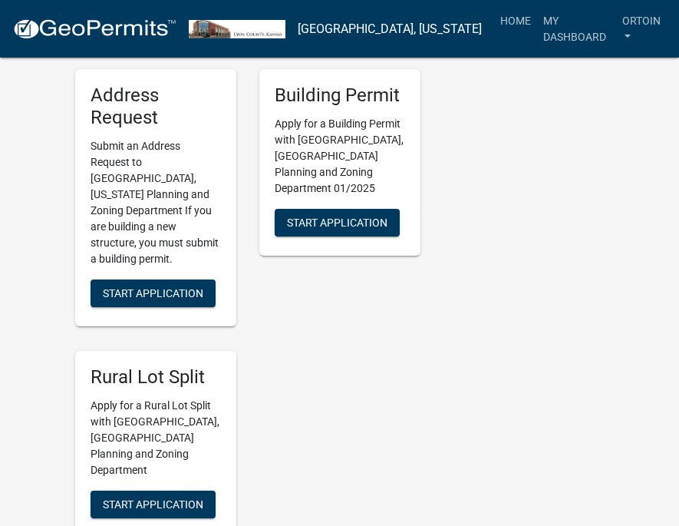
scroll to position [440, 0]
